Goal: Information Seeking & Learning: Understand process/instructions

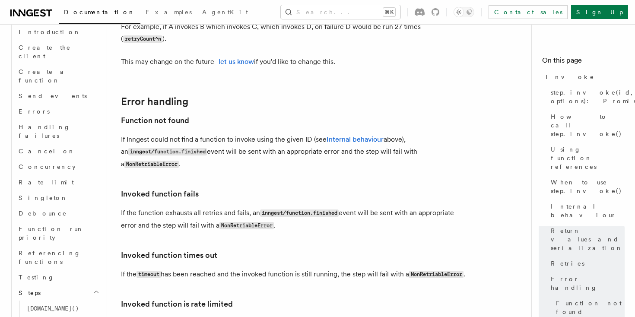
scroll to position [1869, 0]
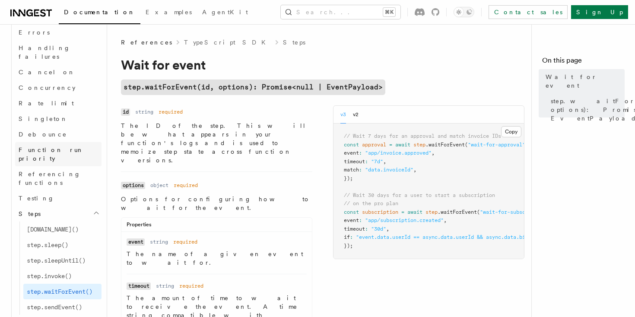
scroll to position [714, 0]
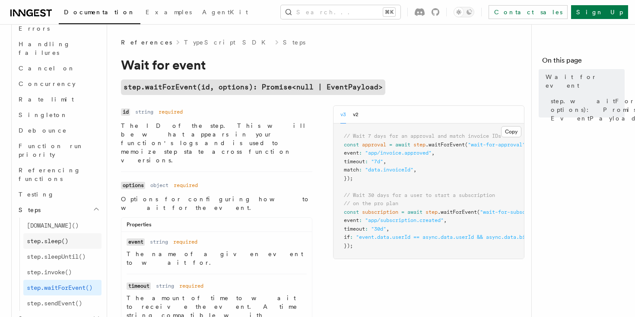
click at [68, 238] on span "step.sleep()" at bounding box center [47, 241] width 41 height 7
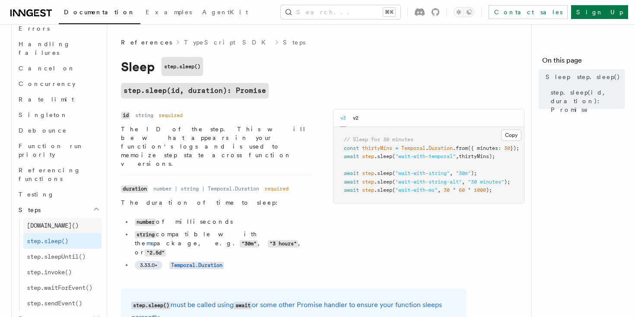
click at [66, 218] on link "[DOMAIN_NAME]()" at bounding box center [62, 226] width 78 height 16
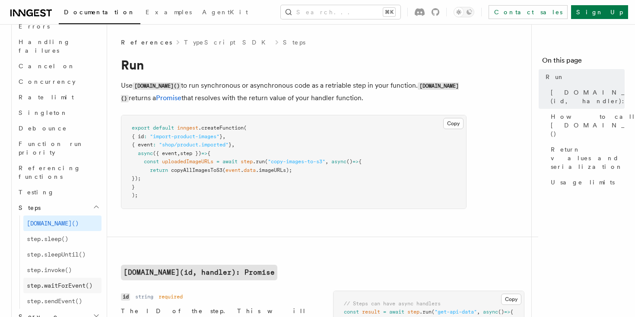
scroll to position [721, 0]
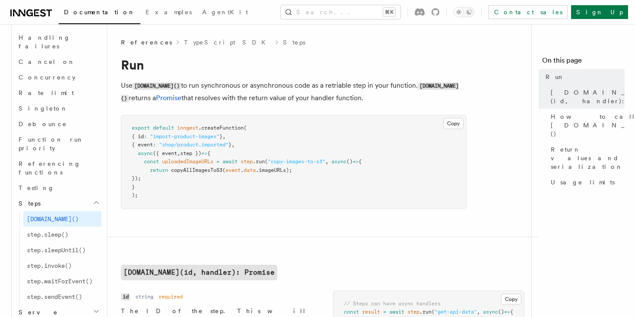
click at [93, 305] on h2 "Serve" at bounding box center [58, 313] width 86 height 16
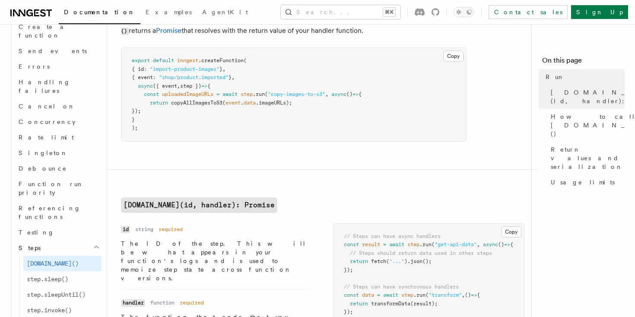
scroll to position [64, 0]
